Goal: Task Accomplishment & Management: Manage account settings

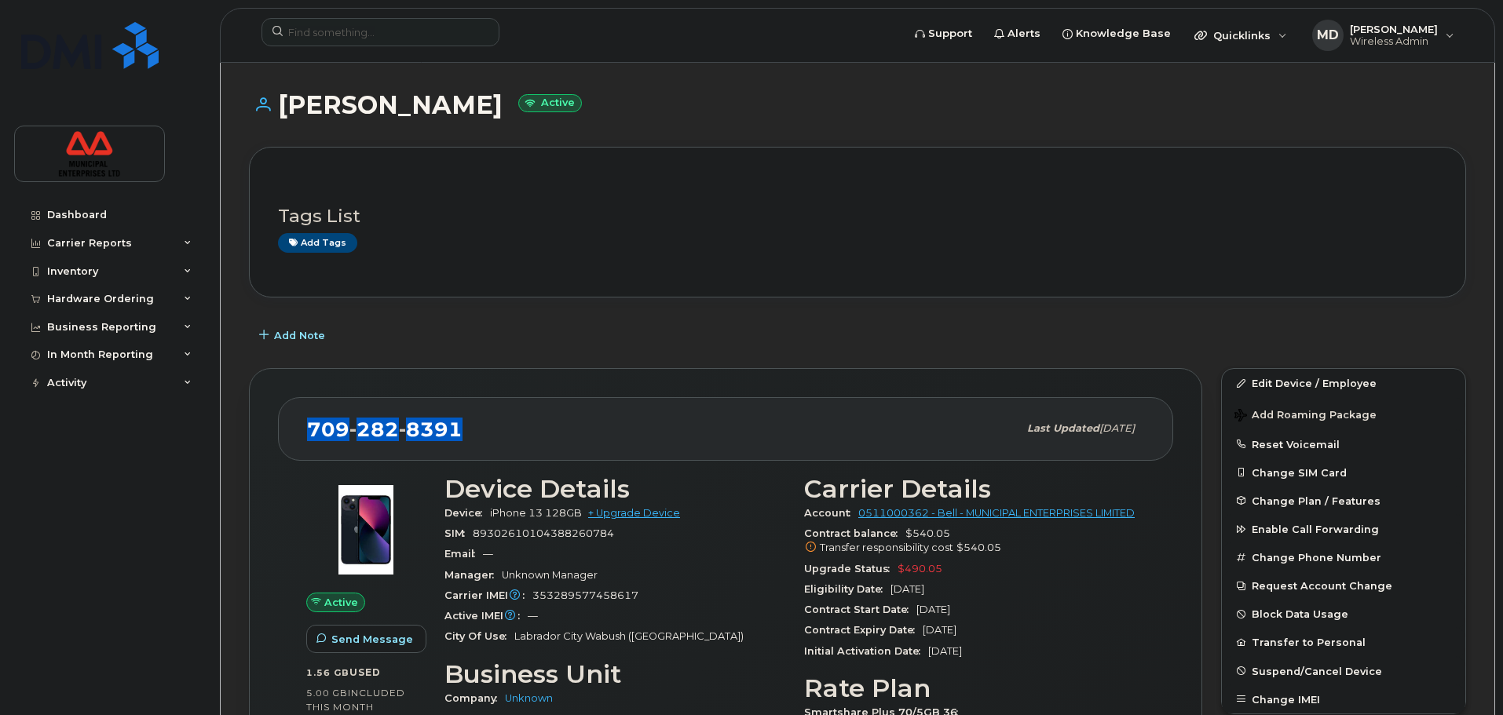
drag, startPoint x: 487, startPoint y: 434, endPoint x: 313, endPoint y: 433, distance: 173.6
click at [313, 433] on div "[PHONE_NUMBER]" at bounding box center [662, 428] width 711 height 33
copy span "[PHONE_NUMBER]"
click at [1291, 378] on link "Edit Device / Employee" at bounding box center [1343, 383] width 243 height 28
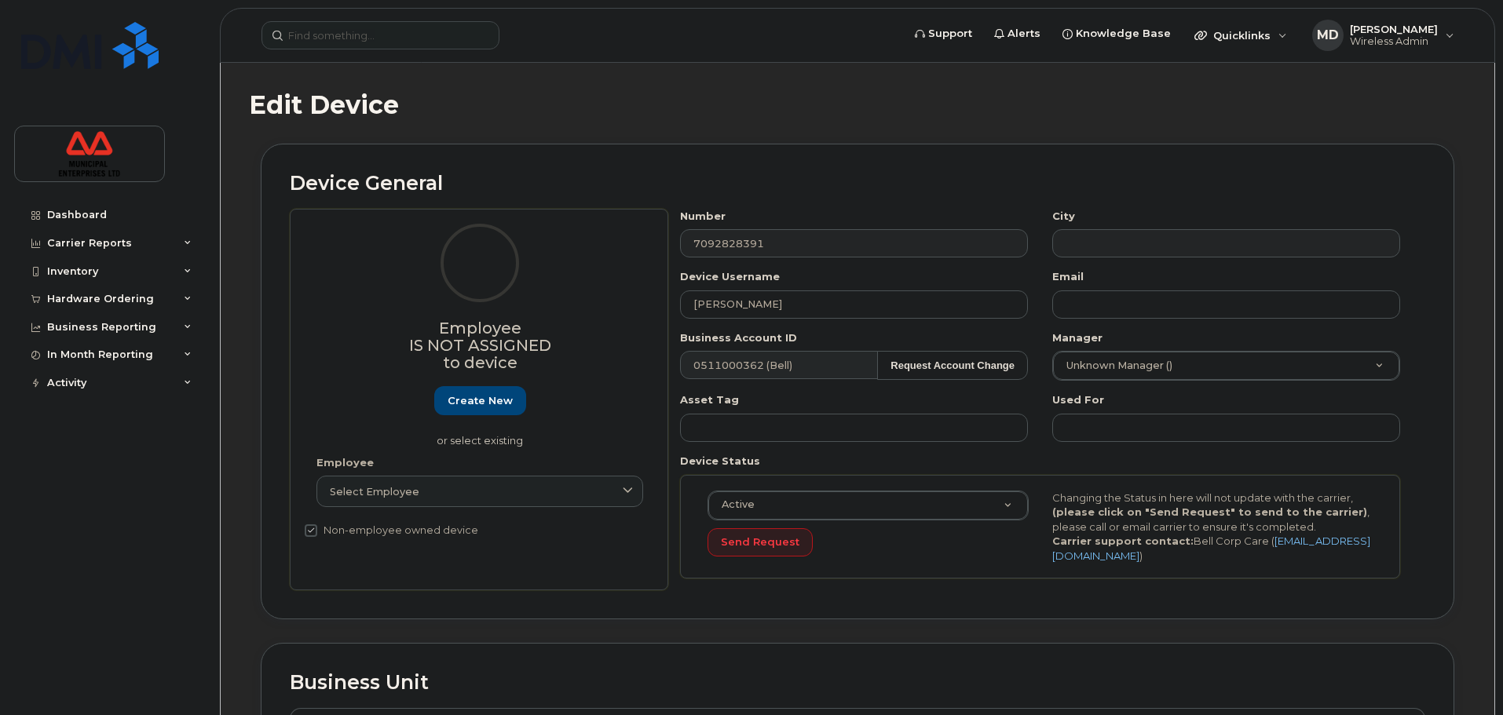
select select "3844586"
click at [492, 315] on div "Employee Is not assigned to device Create new or select existing Employee Selec…" at bounding box center [858, 400] width 1136 height 382
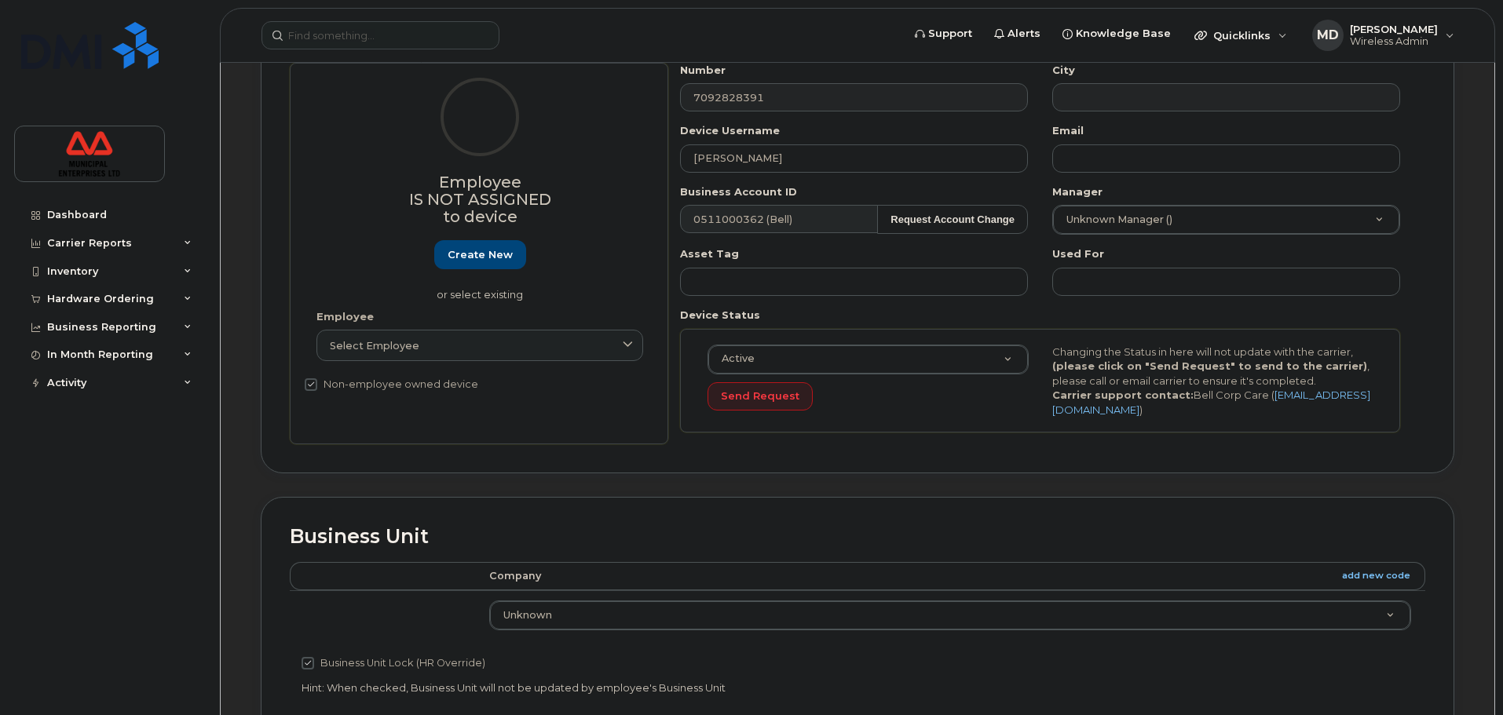
scroll to position [667, 0]
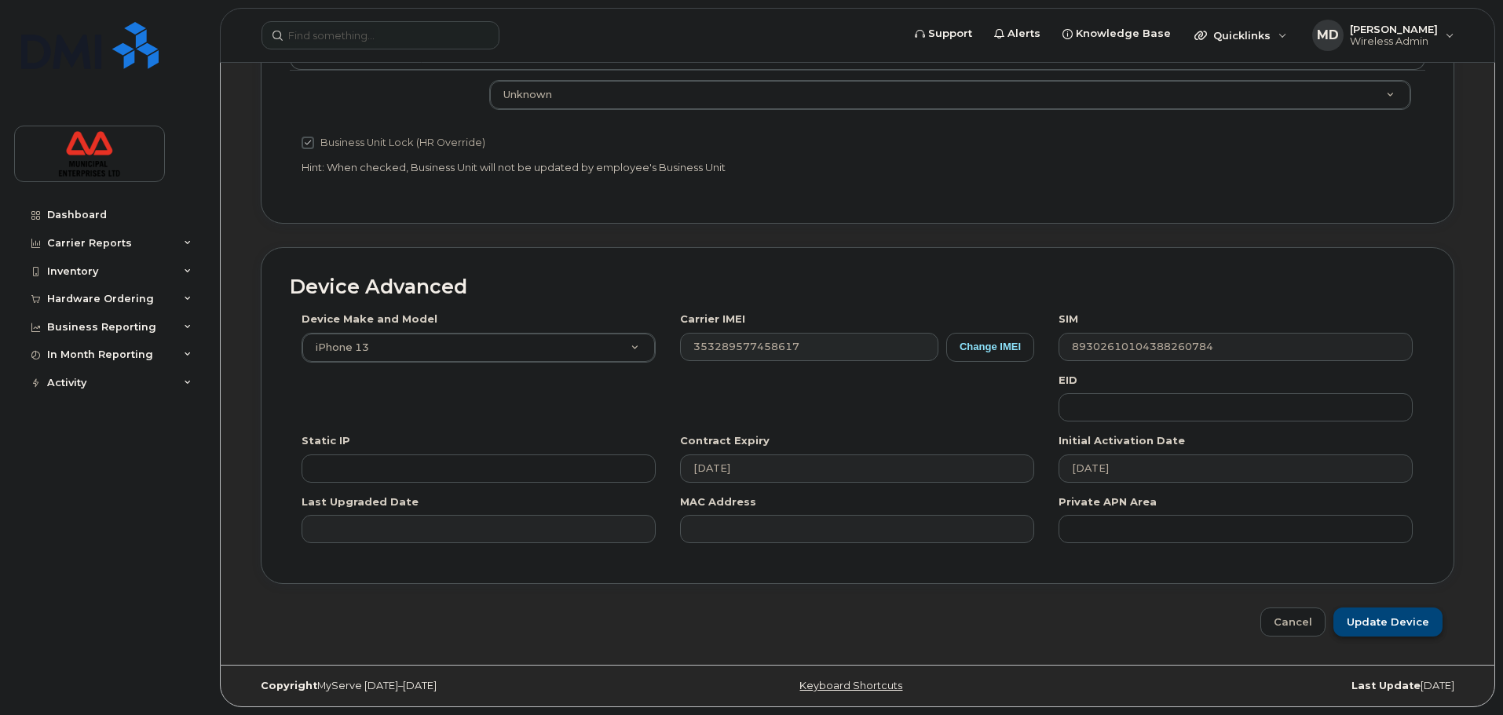
type input "[PERSON_NAME]"
click at [1382, 628] on input "Update Device" at bounding box center [1388, 622] width 109 height 29
type input "Saving..."
